Goal: Transaction & Acquisition: Purchase product/service

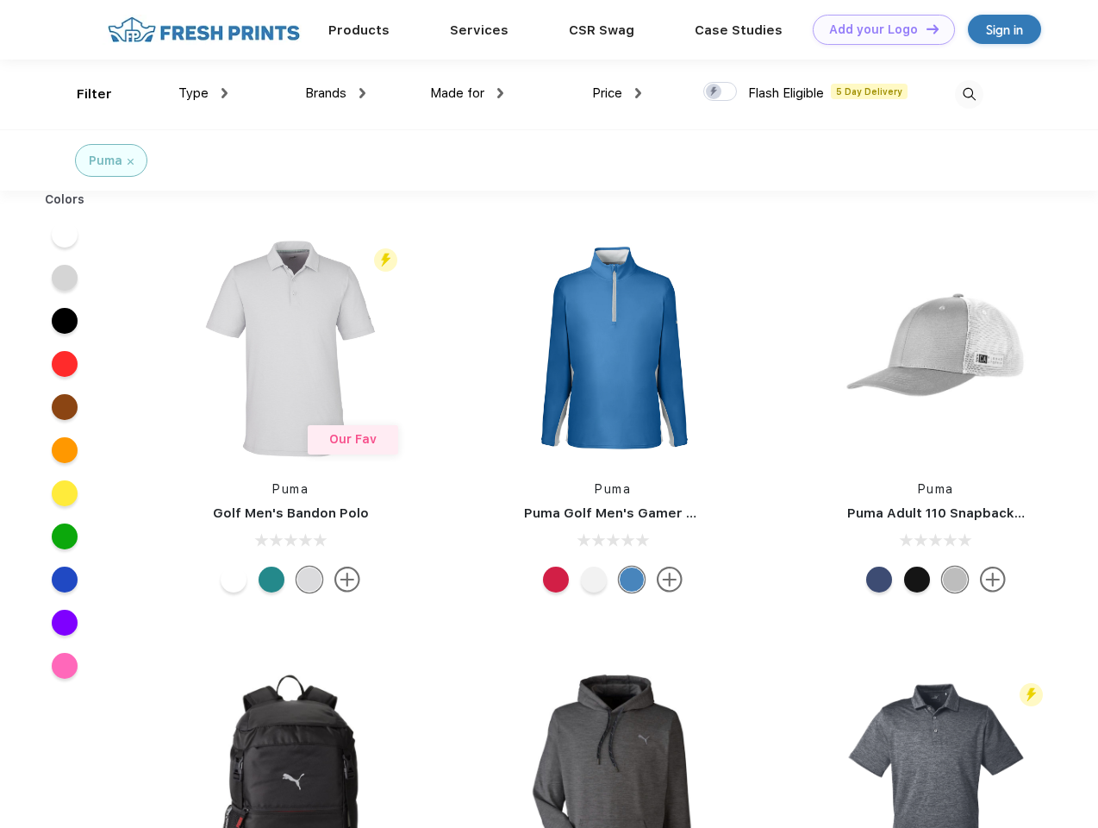
click at [878, 29] on link "Add your Logo Design Tool" at bounding box center [884, 30] width 142 height 30
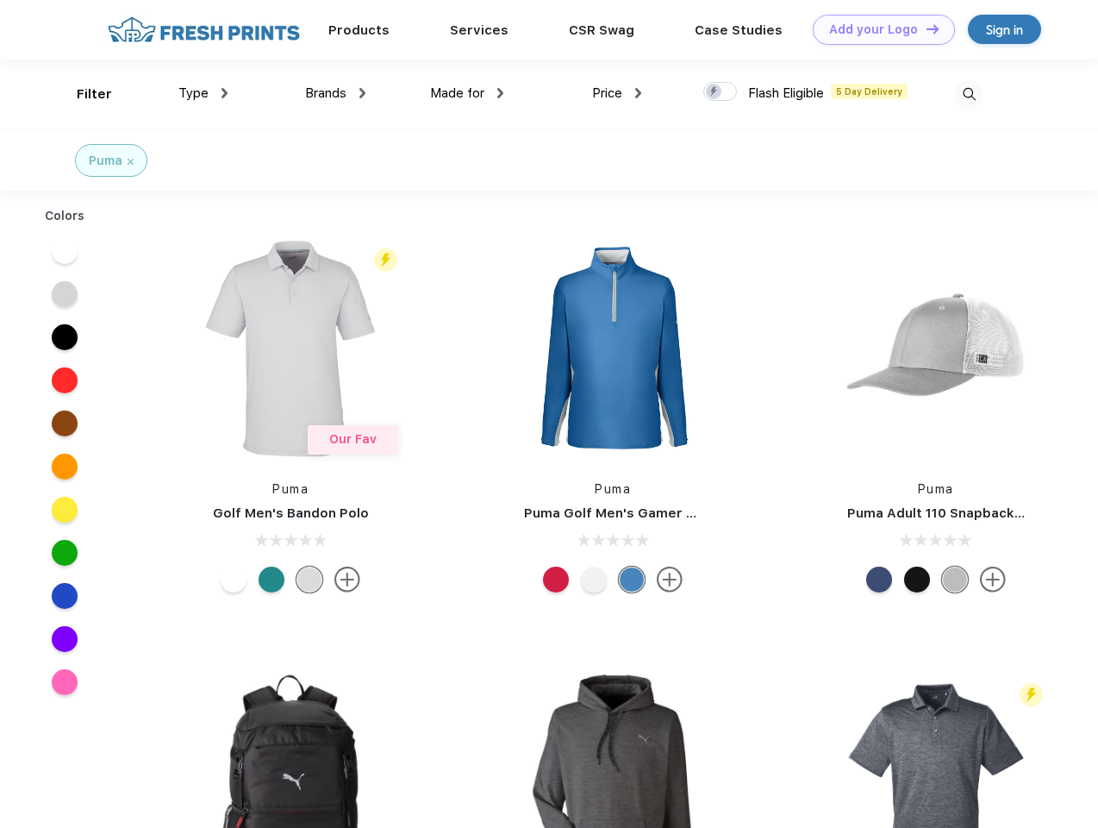
click at [0, 0] on div "Design Tool" at bounding box center [0, 0] width 0 height 0
click at [925, 28] on link "Add your Logo Design Tool" at bounding box center [884, 30] width 142 height 30
click at [83, 94] on div "Filter" at bounding box center [94, 94] width 35 height 20
click at [203, 93] on span "Type" at bounding box center [193, 93] width 30 height 16
click at [335, 93] on span "Brands" at bounding box center [325, 93] width 41 height 16
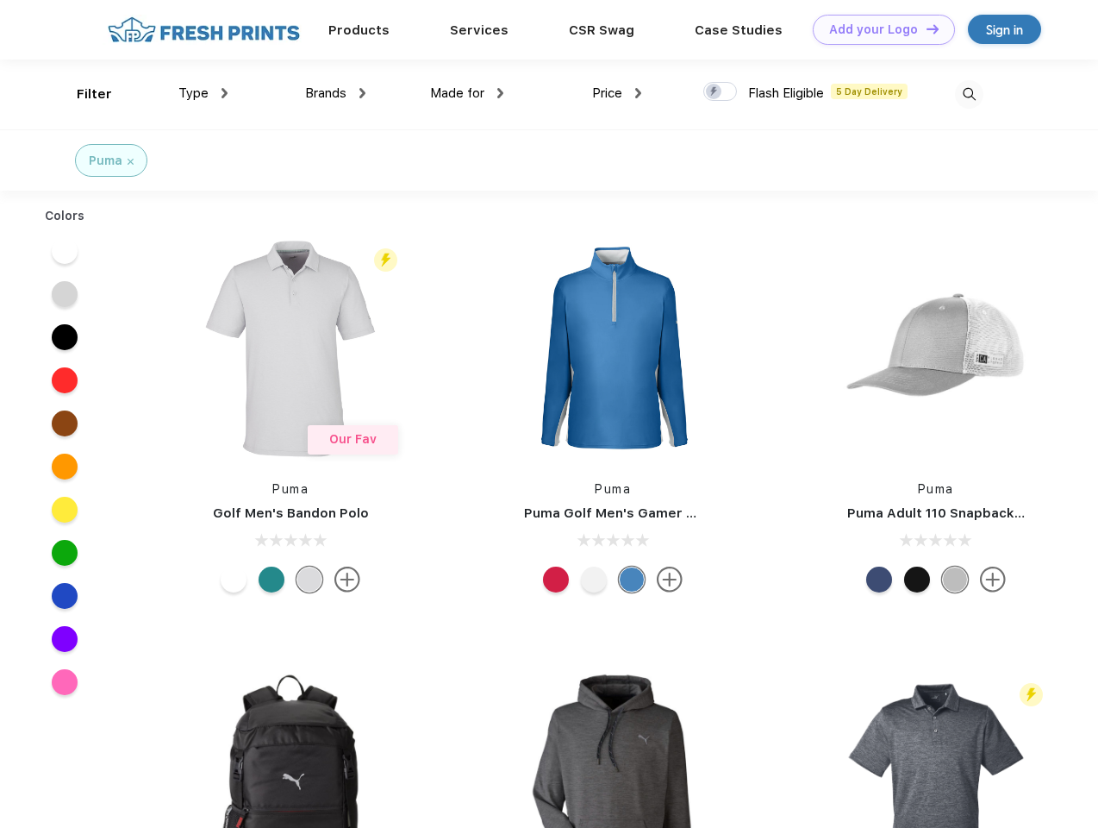
click at [467, 93] on span "Made for" at bounding box center [457, 93] width 54 height 16
click at [617, 93] on span "Price" at bounding box center [607, 93] width 30 height 16
click at [721, 92] on div at bounding box center [720, 91] width 34 height 19
click at [715, 92] on input "checkbox" at bounding box center [708, 86] width 11 height 11
click at [969, 94] on img at bounding box center [969, 94] width 28 height 28
